Goal: Information Seeking & Learning: Learn about a topic

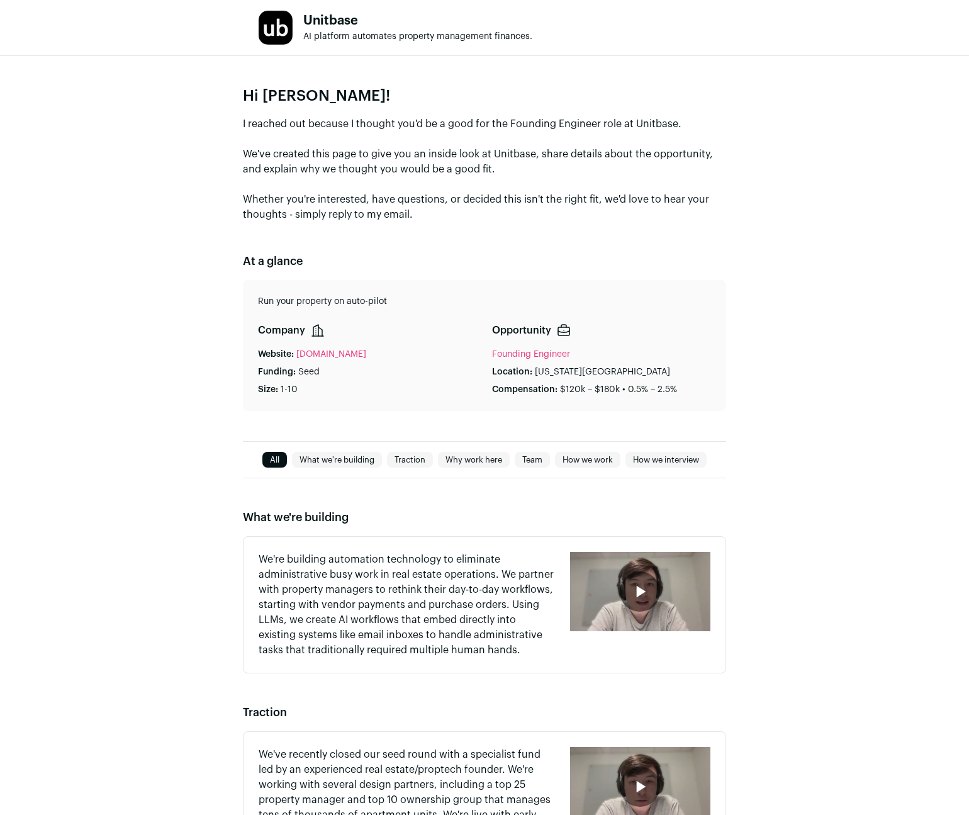
drag, startPoint x: 262, startPoint y: 125, endPoint x: 574, endPoint y: 240, distance: 331.9
click at [570, 237] on div "Hi [PERSON_NAME]! I reached out because I thought you'd be a good for the Found…" at bounding box center [484, 248] width 969 height 385
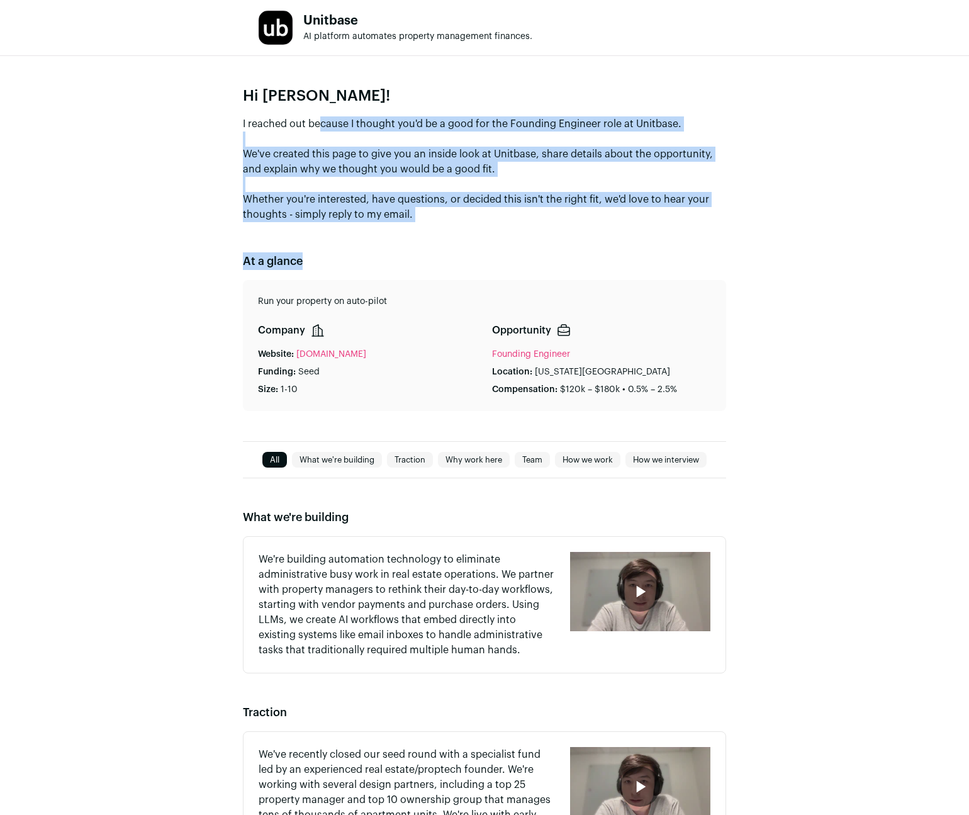
click at [574, 240] on div "Hi Jian! I reached out because I thought you'd be a good for the Founding Engin…" at bounding box center [484, 248] width 969 height 385
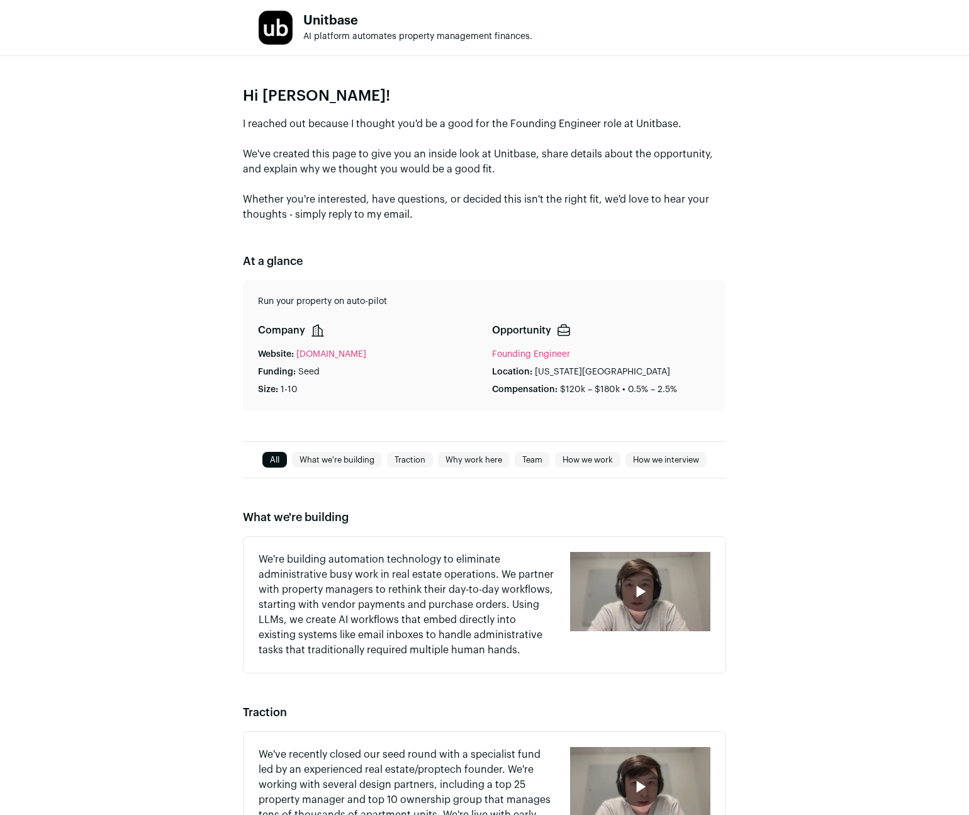
drag, startPoint x: 401, startPoint y: 126, endPoint x: 615, endPoint y: 230, distance: 238.1
click at [615, 230] on div "Hi Jian! I reached out because I thought you'd be a good for the Founding Engin…" at bounding box center [484, 248] width 969 height 385
drag, startPoint x: 253, startPoint y: 128, endPoint x: 506, endPoint y: 225, distance: 270.9
click at [500, 223] on div "Hi Jian! I reached out because I thought you'd be a good for the Founding Engin…" at bounding box center [484, 248] width 969 height 385
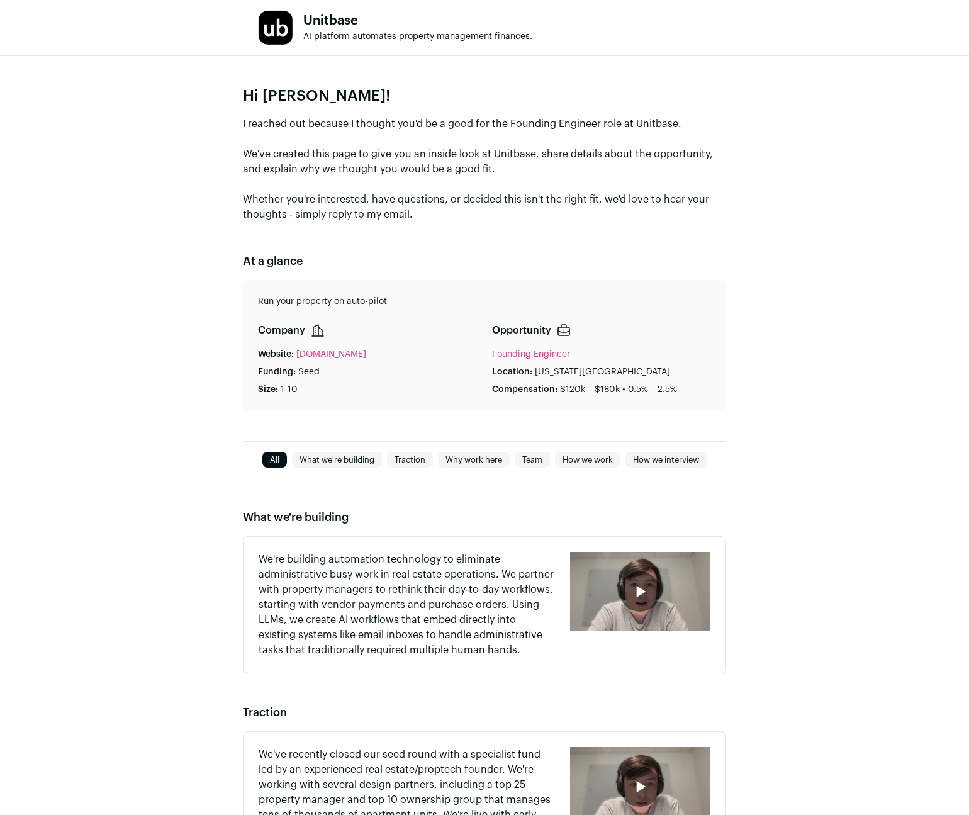
click at [506, 225] on div "Hi Jian! I reached out because I thought you'd be a good for the Founding Engin…" at bounding box center [484, 248] width 969 height 385
drag, startPoint x: 422, startPoint y: 148, endPoint x: 545, endPoint y: 238, distance: 152.2
click at [540, 234] on div "Hi Jian! I reached out because I thought you'd be a good for the Founding Engin…" at bounding box center [484, 248] width 969 height 385
click at [545, 238] on div "Hi Jian! I reached out because I thought you'd be a good for the Founding Engin…" at bounding box center [484, 248] width 969 height 385
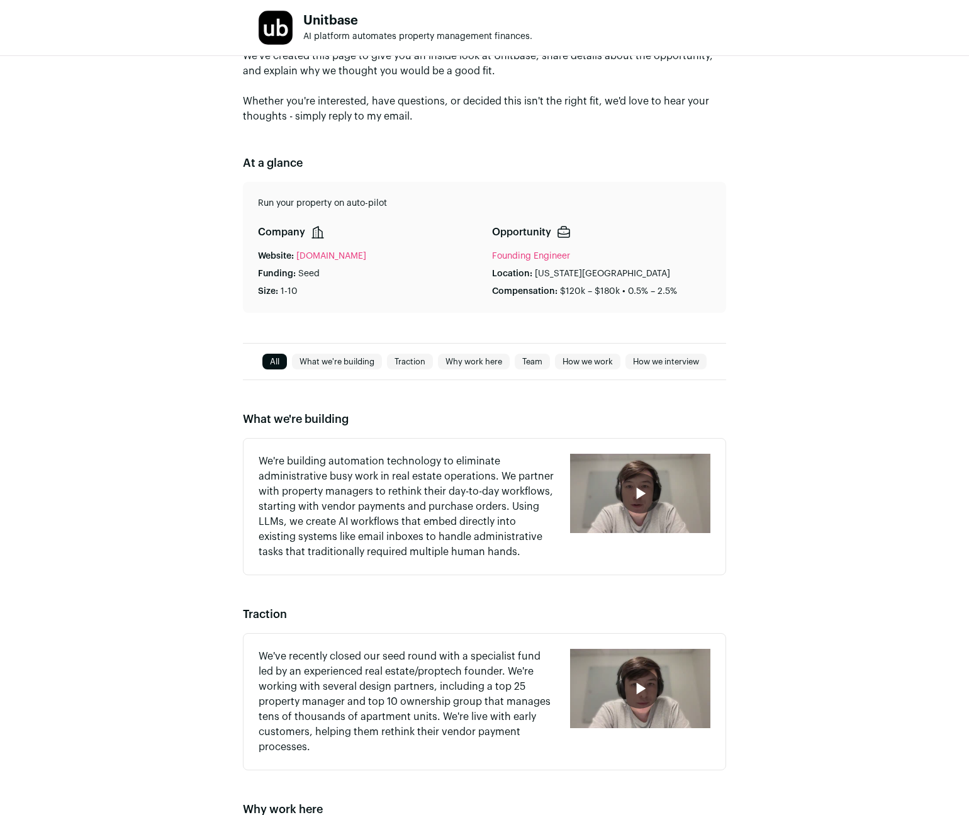
scroll to position [189, 0]
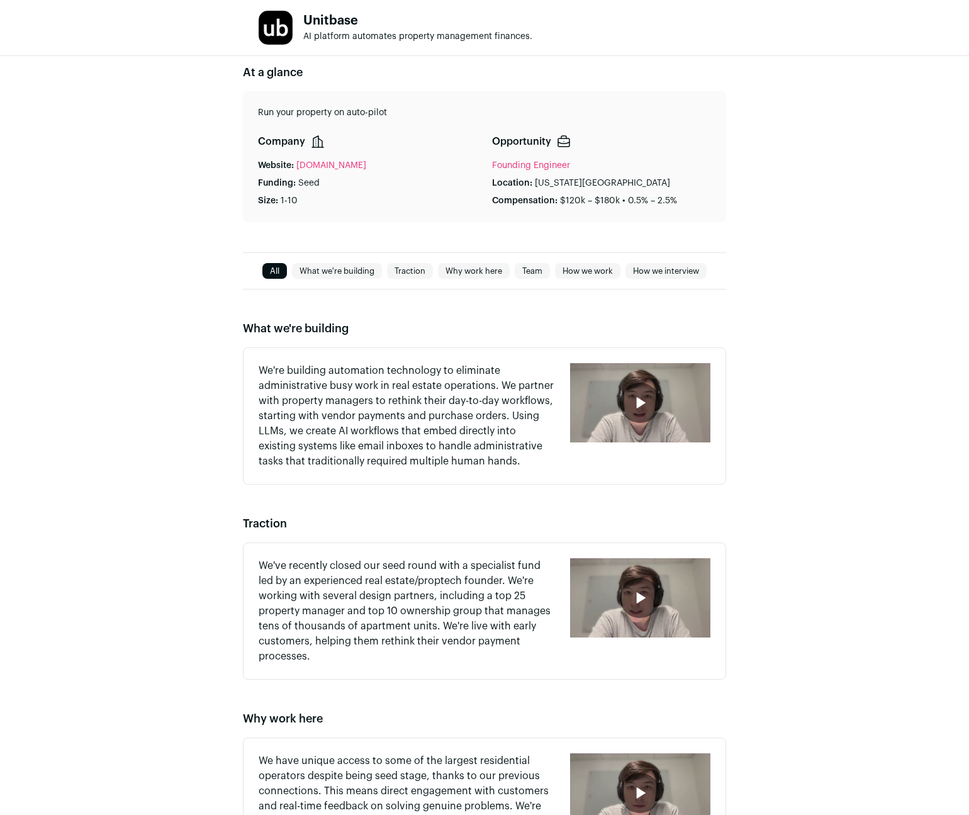
click at [334, 274] on link "What we're building" at bounding box center [337, 271] width 90 height 15
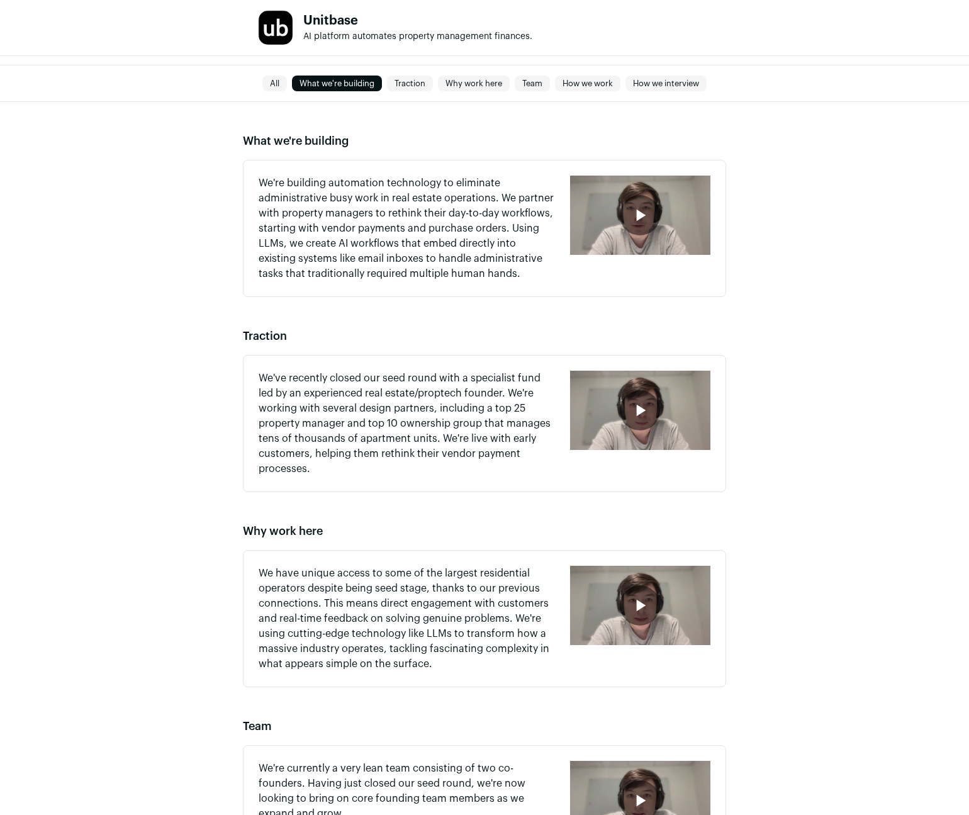
scroll to position [401, 0]
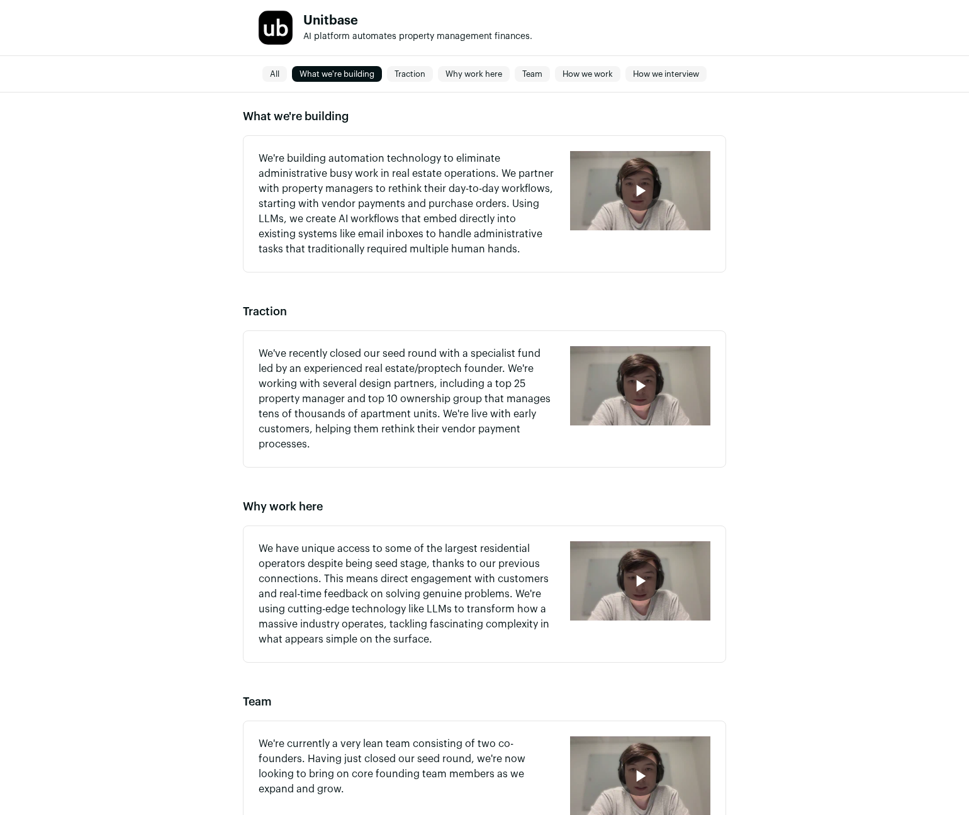
click at [643, 195] on icon "button" at bounding box center [640, 191] width 20 height 20
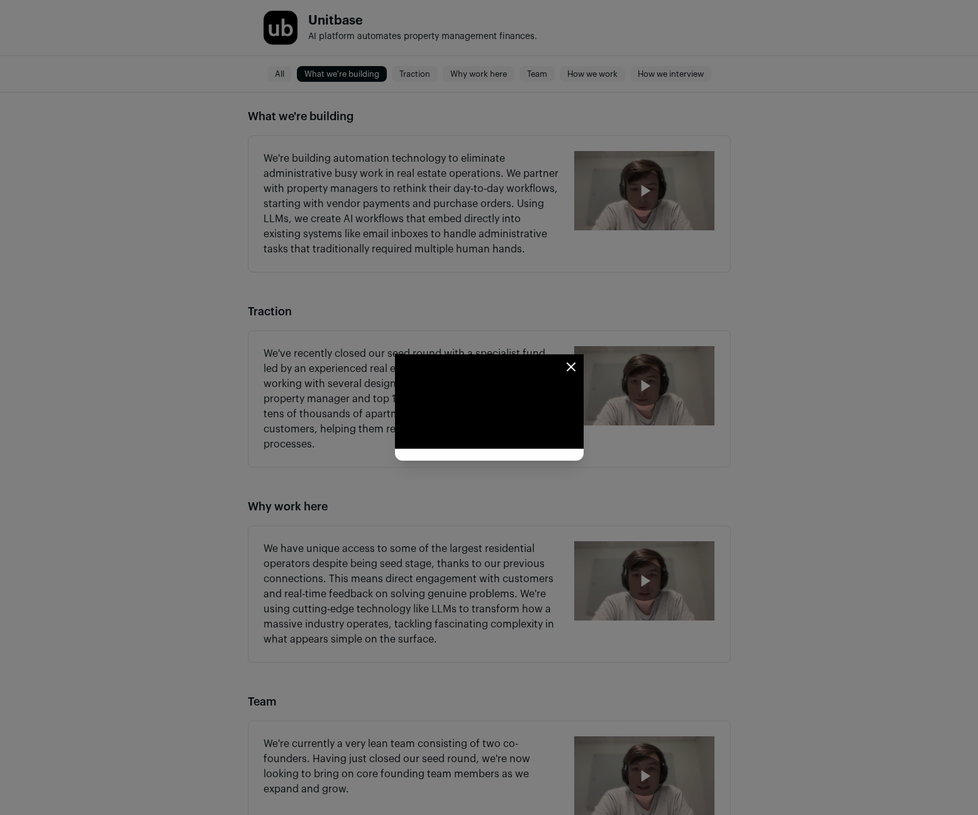
click at [579, 359] on icon "Close modal" at bounding box center [571, 366] width 15 height 15
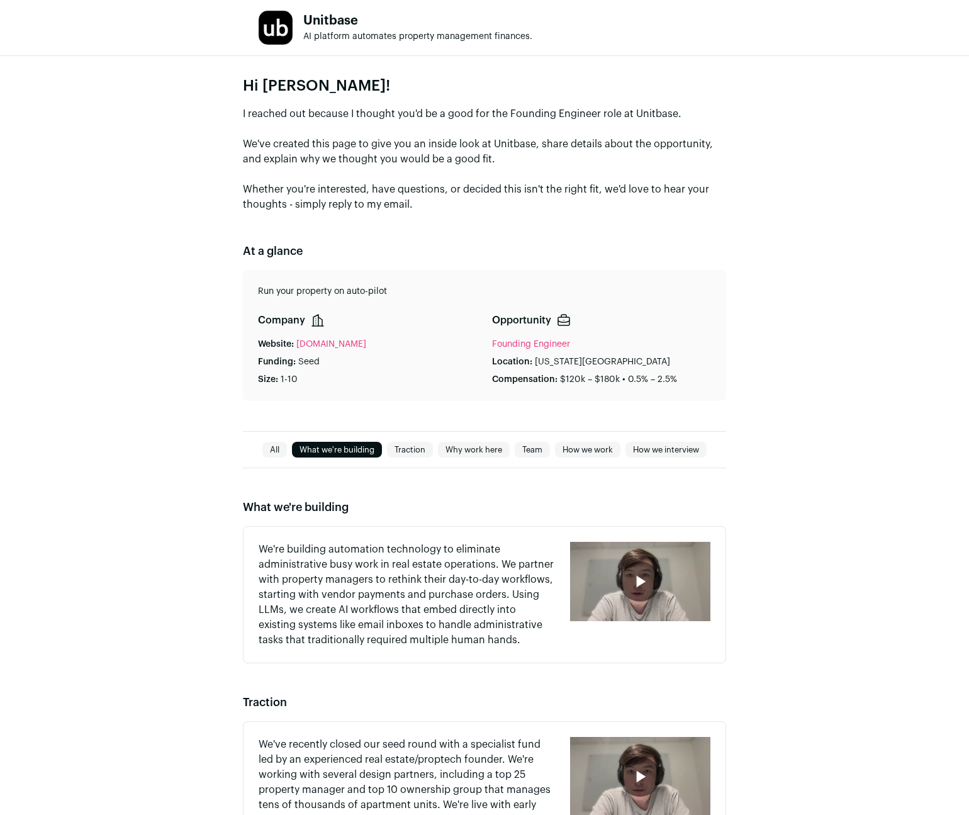
scroll to position [0, 0]
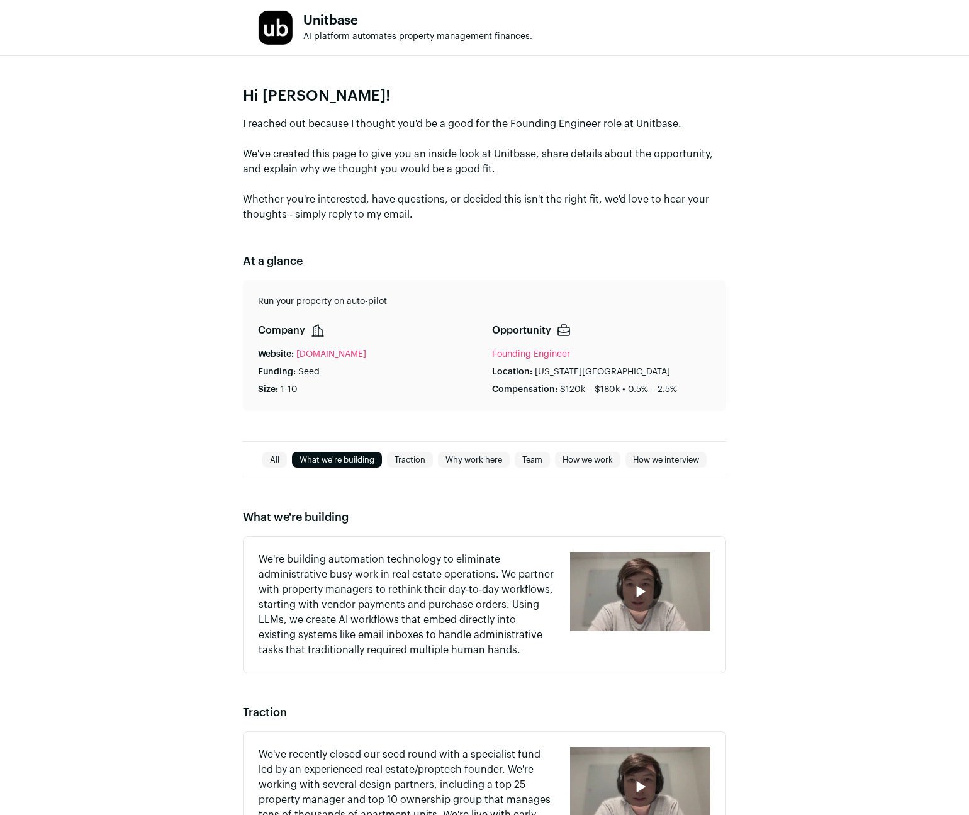
click at [405, 460] on link "Traction" at bounding box center [410, 459] width 46 height 15
type media-captions-menu "sb:en:English%20CC"
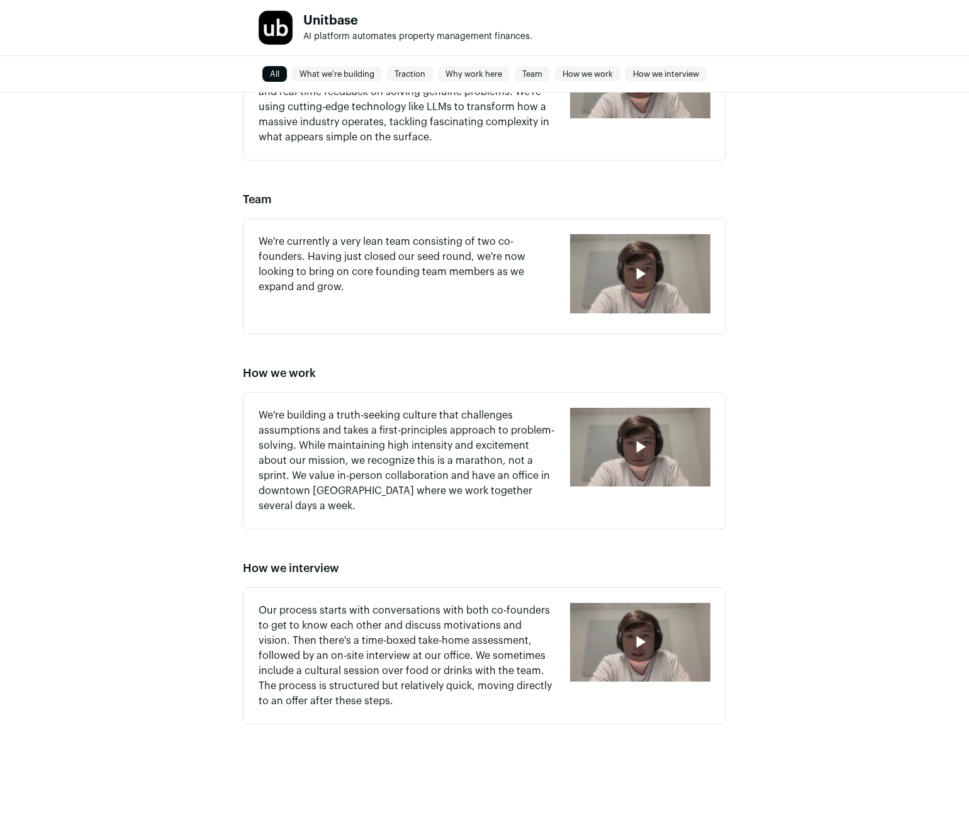
click at [633, 641] on icon "button" at bounding box center [640, 642] width 20 height 20
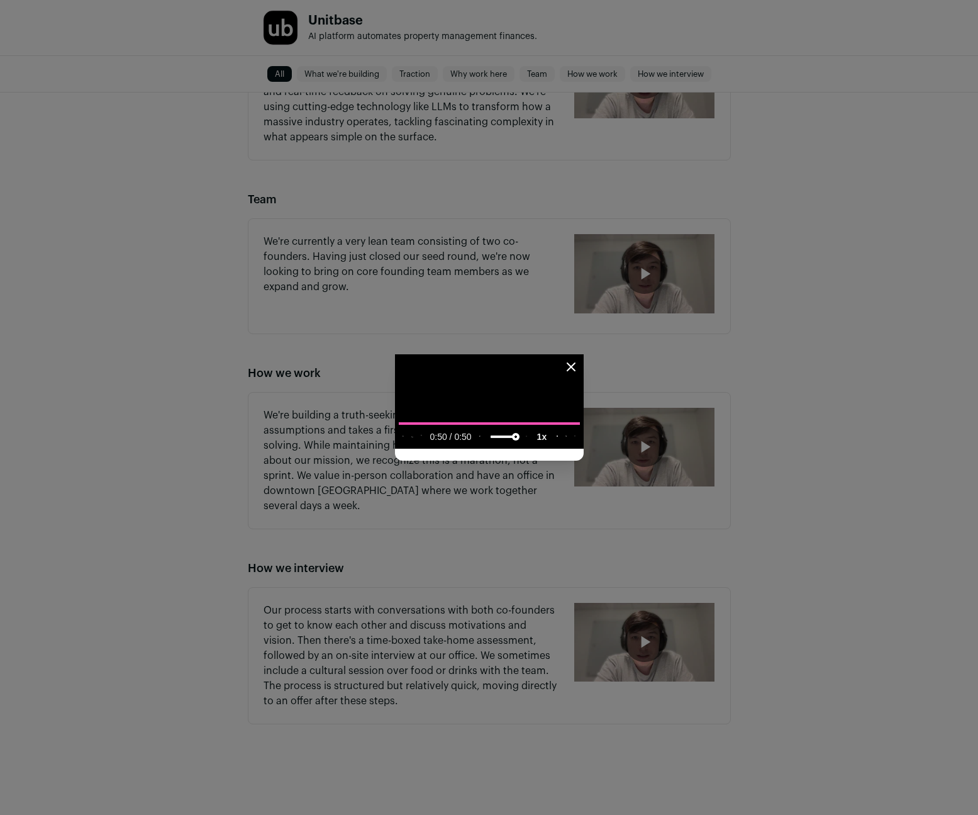
click at [579, 359] on icon "Close modal" at bounding box center [571, 366] width 15 height 15
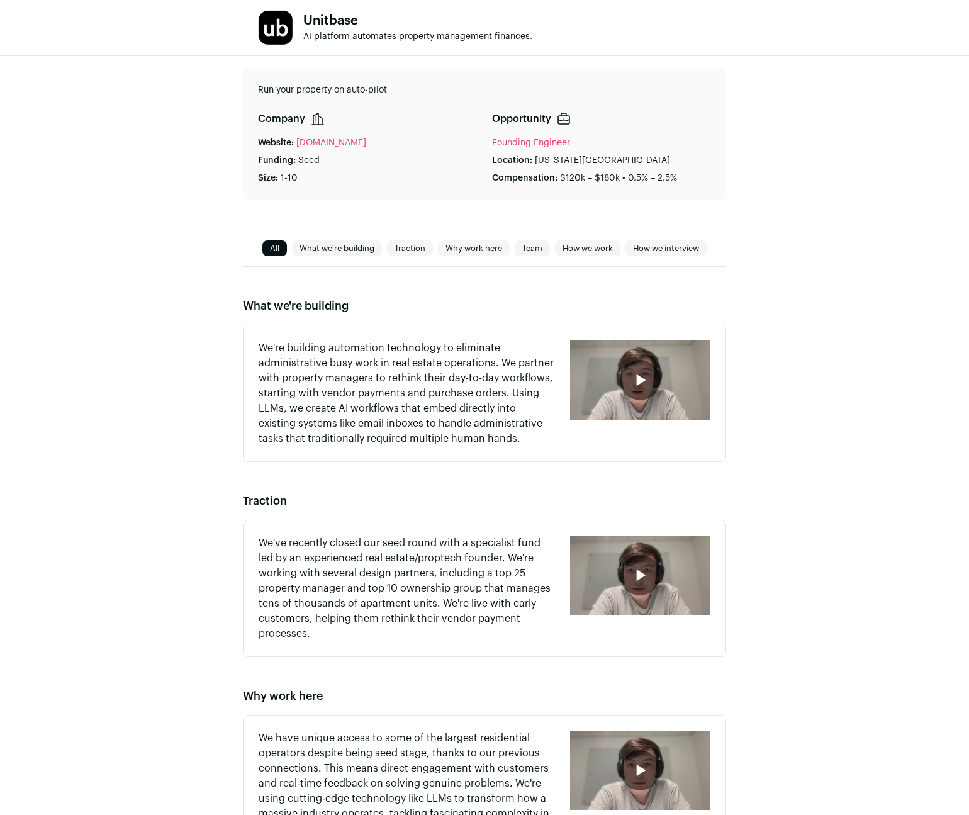
scroll to position [86, 0]
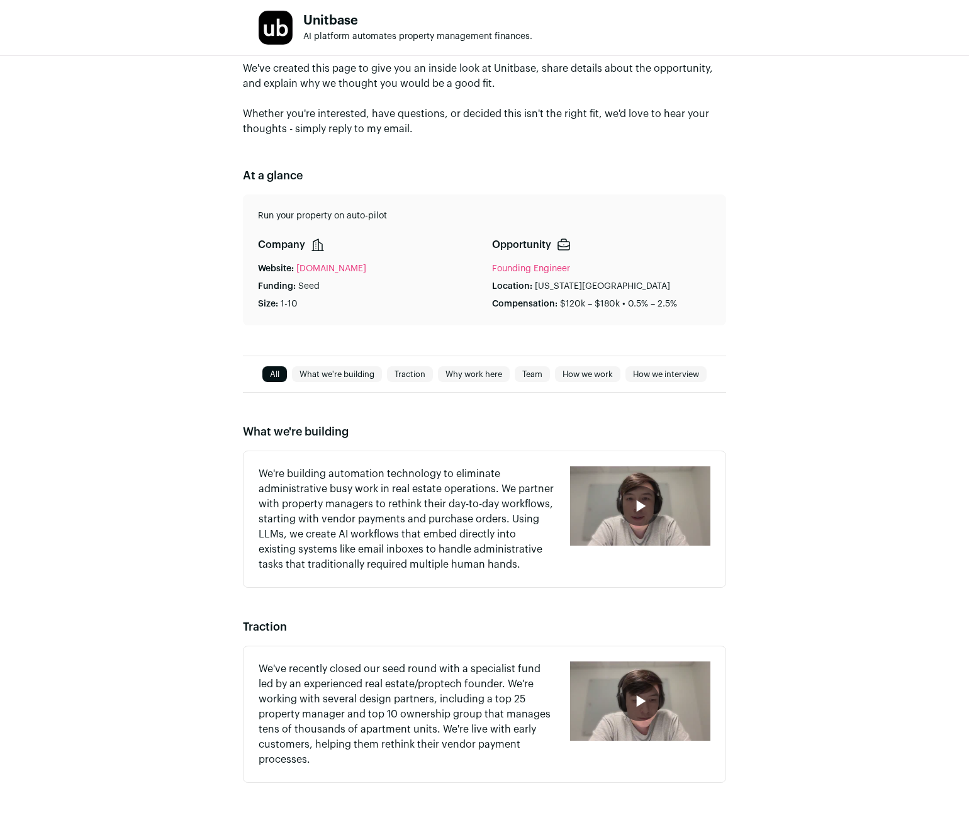
click at [646, 501] on icon "button" at bounding box center [640, 506] width 20 height 20
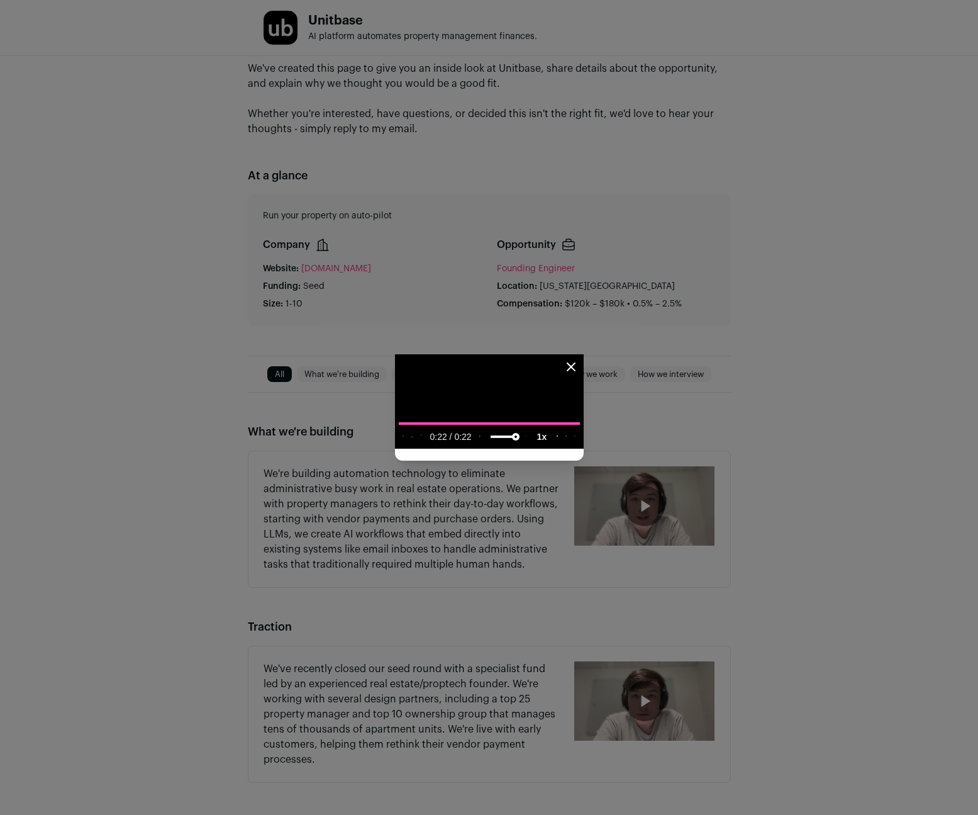
click at [579, 359] on icon "Close modal" at bounding box center [571, 366] width 15 height 15
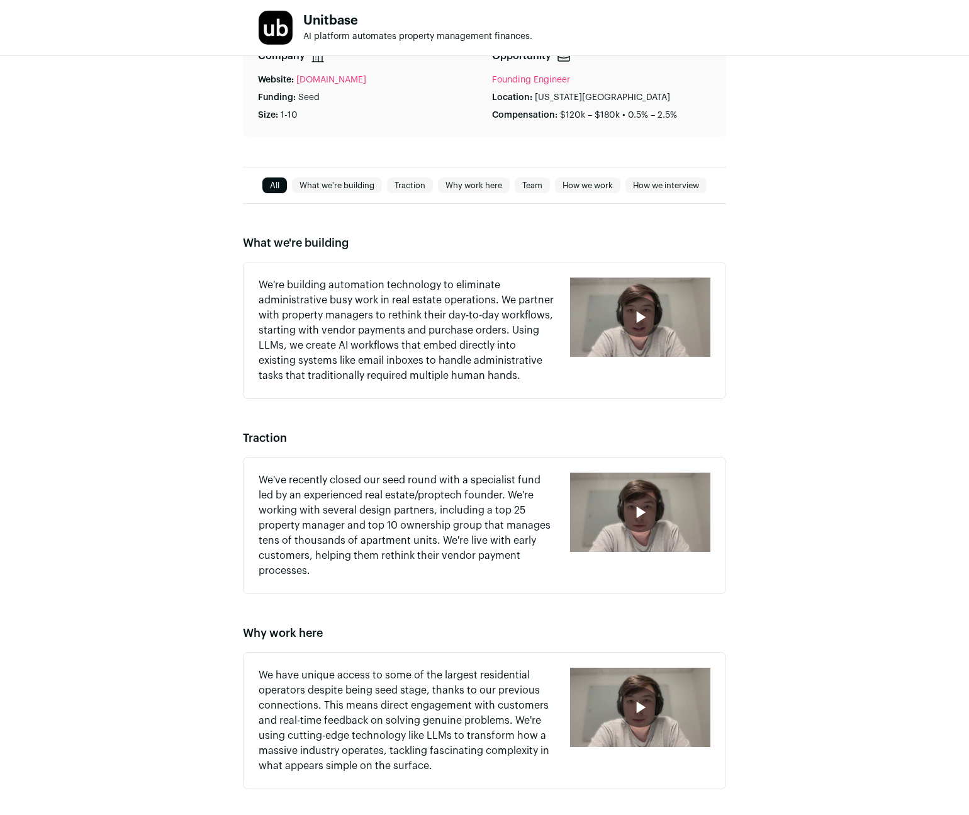
scroll to position [463, 0]
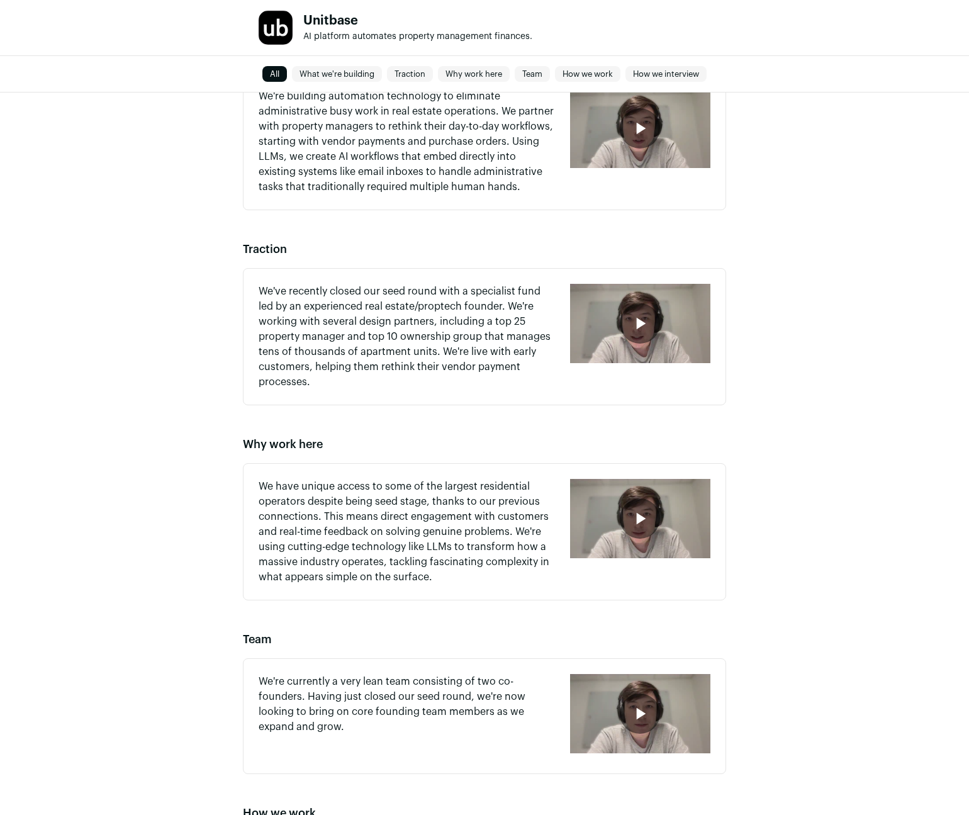
click at [627, 527] on div "button" at bounding box center [640, 518] width 40 height 40
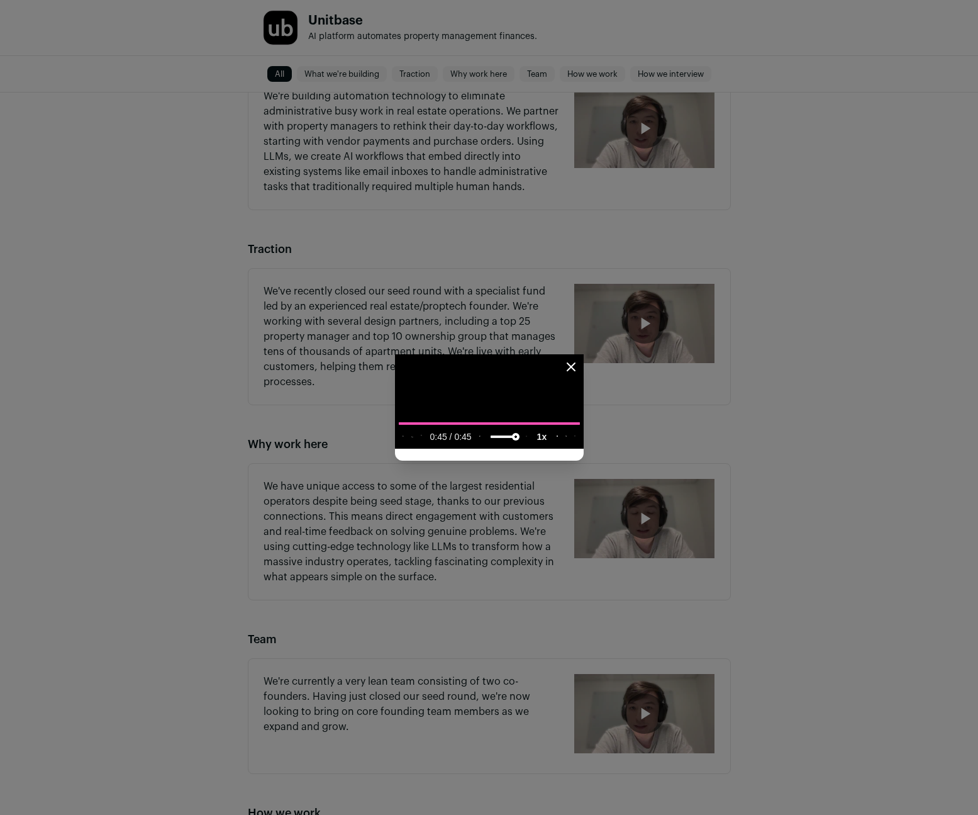
click at [403, 441] on icon "play" at bounding box center [403, 436] width 1 height 9
click at [575, 363] on icon "Close modal" at bounding box center [572, 367] width 8 height 8
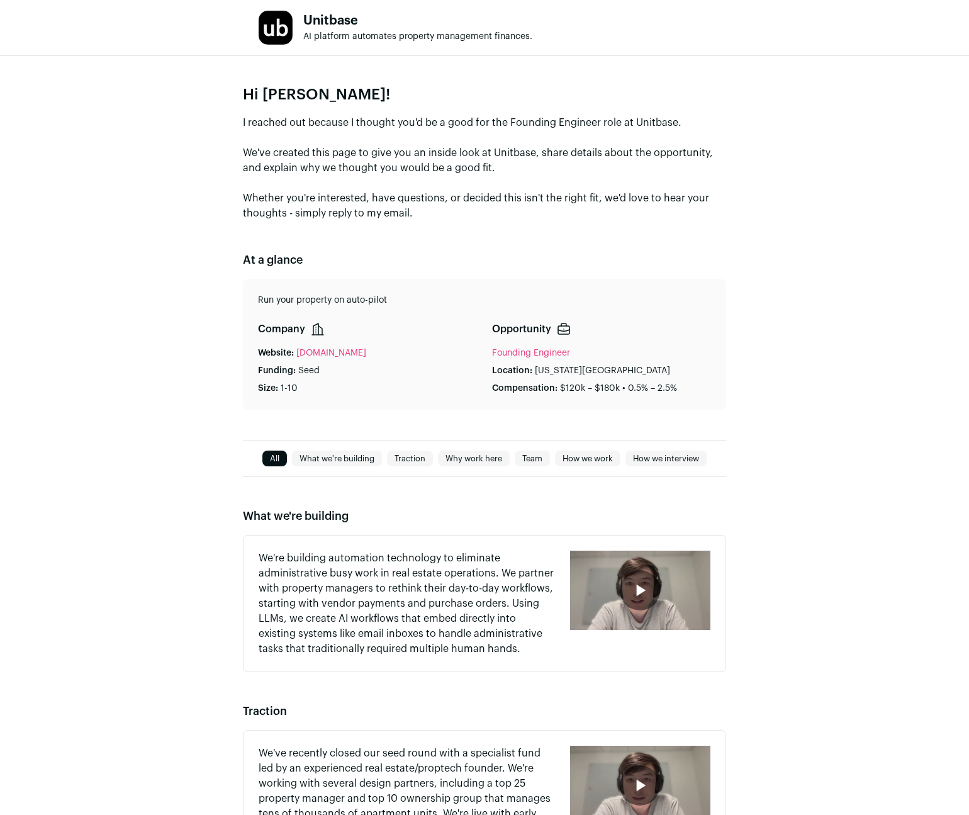
scroll to position [0, 0]
click at [517, 356] on link "Founding Engineer" at bounding box center [531, 354] width 78 height 9
